Goal: Information Seeking & Learning: Learn about a topic

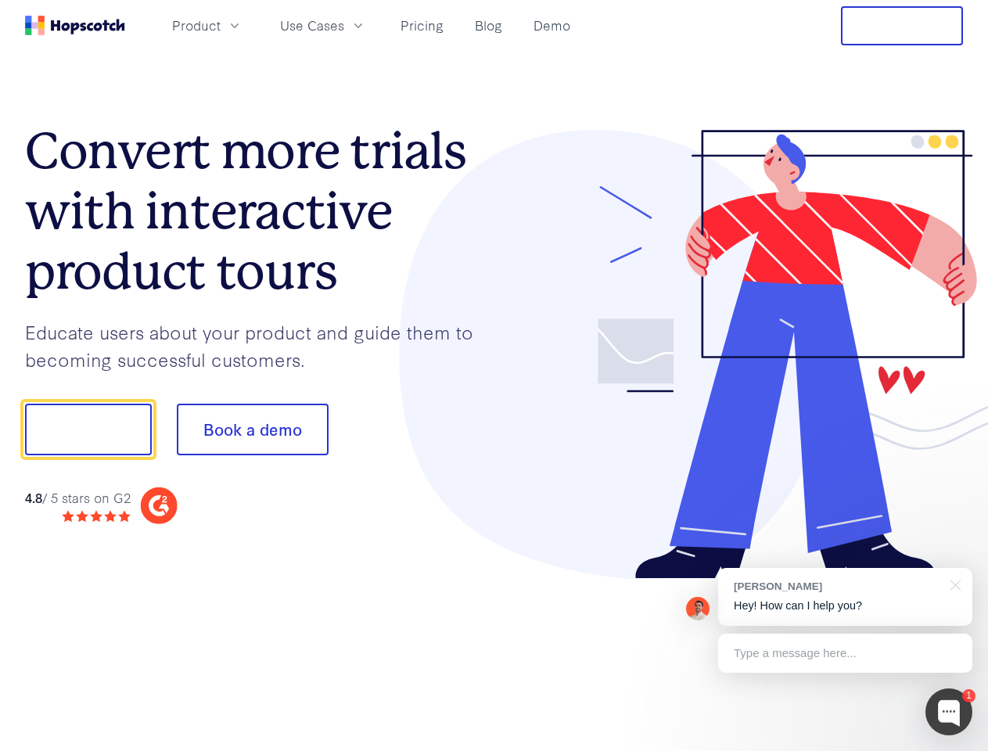
click at [494, 375] on div at bounding box center [728, 355] width 469 height 450
click at [221, 25] on span "Product" at bounding box center [196, 26] width 48 height 20
click at [344, 25] on span "Use Cases" at bounding box center [312, 26] width 64 height 20
click at [902, 26] on button "Free Trial" at bounding box center [902, 25] width 122 height 39
click at [88, 429] on button "Show me!" at bounding box center [88, 430] width 127 height 52
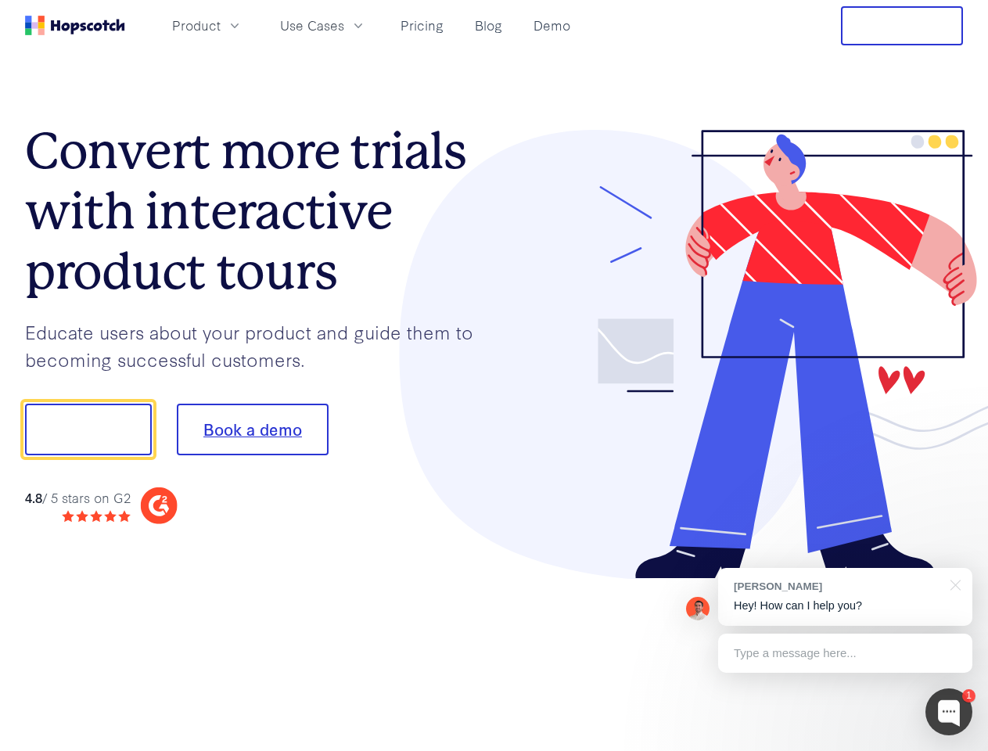
click at [252, 429] on button "Book a demo" at bounding box center [253, 430] width 152 height 52
click at [949, 712] on div at bounding box center [948, 711] width 47 height 47
click at [845, 597] on div "[PERSON_NAME] Hey! How can I help you?" at bounding box center [845, 597] width 254 height 58
click at [953, 584] on div at bounding box center [825, 428] width 293 height 522
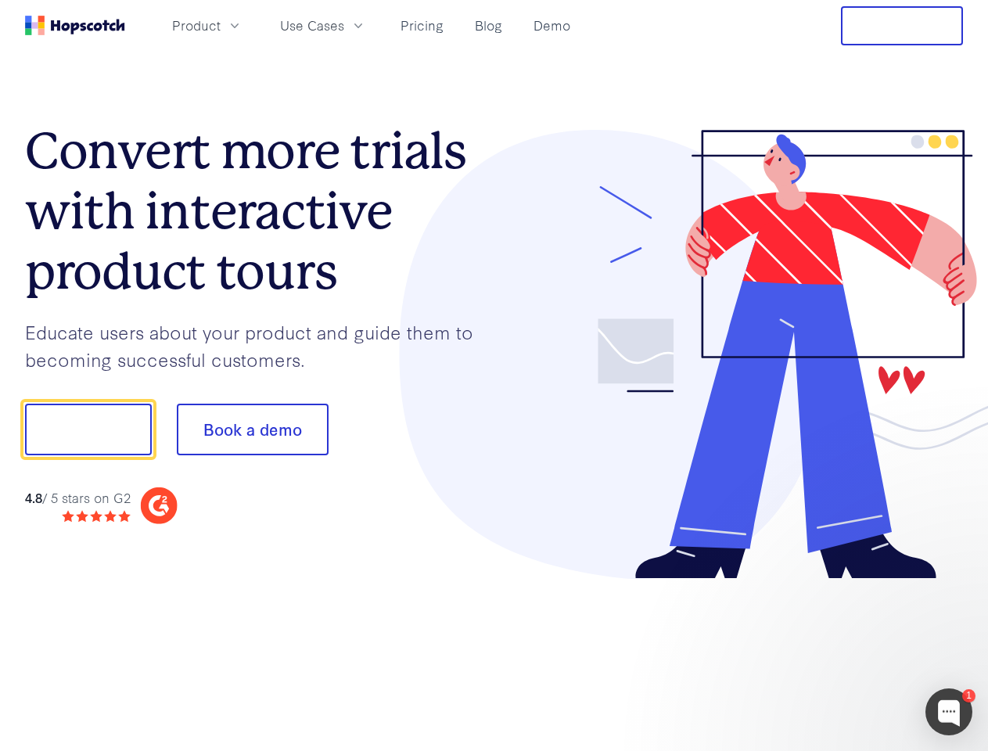
click at [845, 653] on div at bounding box center [825, 532] width 293 height 312
